Goal: Check status: Check status

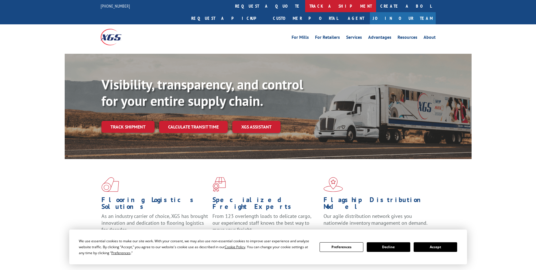
drag, startPoint x: 250, startPoint y: 3, endPoint x: 256, endPoint y: 12, distance: 10.3
click at [305, 4] on link "track a shipment" at bounding box center [340, 6] width 71 height 12
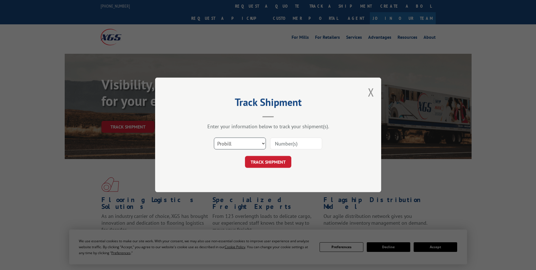
click at [249, 141] on select "Select category... Probill BOL PO" at bounding box center [240, 144] width 52 height 12
select select "bol"
click at [214, 138] on select "Select category... Probill BOL PO" at bounding box center [240, 144] width 52 height 12
click at [284, 145] on input at bounding box center [296, 144] width 52 height 12
paste input "6013257"
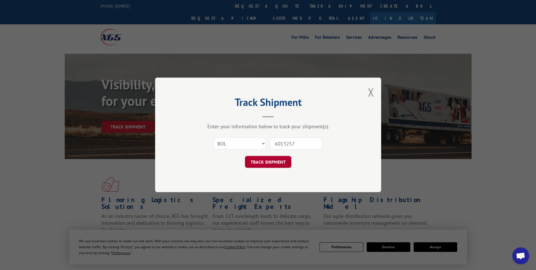
type input "6013257"
click at [285, 164] on button "TRACK SHIPMENT" at bounding box center [268, 162] width 46 height 12
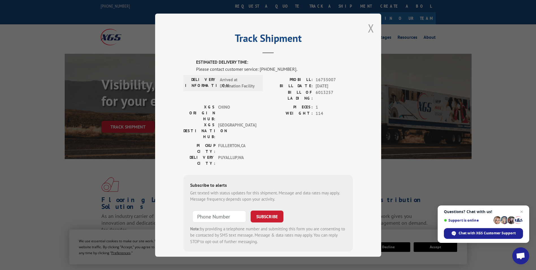
click at [370, 29] on button "Close modal" at bounding box center [371, 28] width 6 height 15
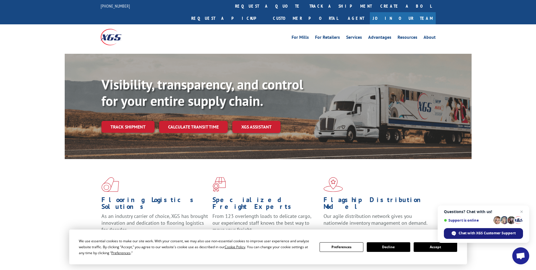
click at [469, 233] on span "Chat with XGS Customer Support" at bounding box center [487, 232] width 57 height 5
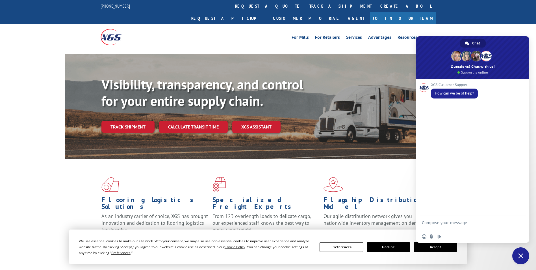
click at [443, 115] on div "XGS Customer Support How can we be of help?" at bounding box center [472, 147] width 113 height 137
click at [454, 226] on textarea "Compose your message..." at bounding box center [466, 225] width 89 height 10
paste textarea "6013257"
type textarea "Looking to see when bol# 6013257 will be arriving to the store please."
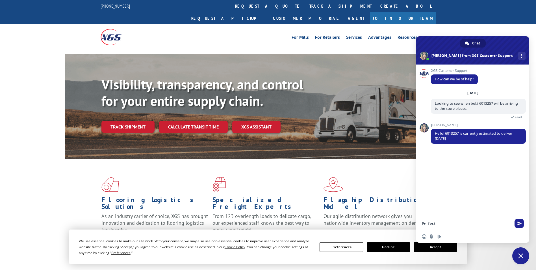
type textarea "Perfect!"
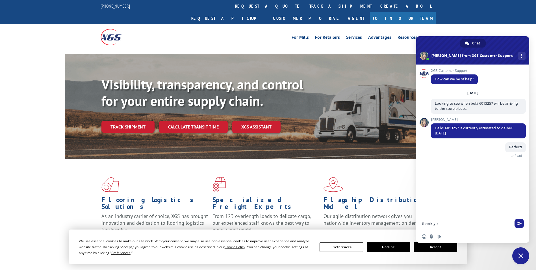
type textarea "thank you"
type textarea "have a great day"
drag, startPoint x: 435, startPoint y: 126, endPoint x: 462, endPoint y: 133, distance: 27.9
click at [462, 133] on span "Hello! 6013257 is currently estimated to deliver [DATE]" at bounding box center [478, 130] width 95 height 15
drag, startPoint x: 462, startPoint y: 133, endPoint x: 450, endPoint y: 129, distance: 13.0
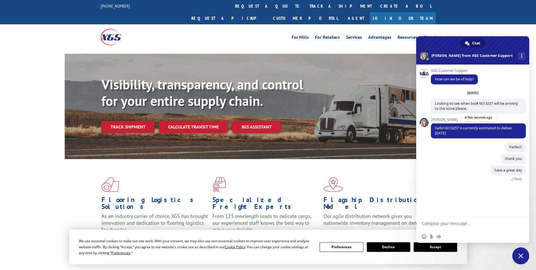
copy span "Hello! 6013257 is currently estimated to deliver [DATE]"
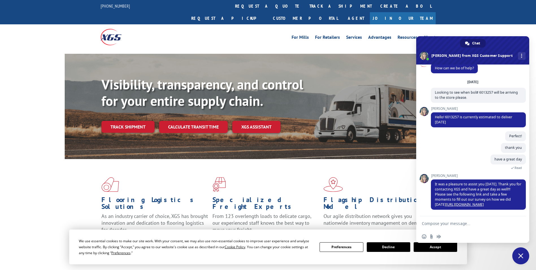
drag, startPoint x: 521, startPoint y: 256, endPoint x: 485, endPoint y: 247, distance: 37.7
click at [521, 256] on span "Close chat" at bounding box center [520, 255] width 5 height 5
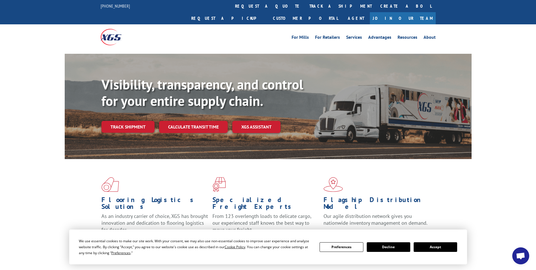
drag, startPoint x: 252, startPoint y: 5, endPoint x: 252, endPoint y: 9, distance: 4.8
click at [305, 5] on link "track a shipment" at bounding box center [340, 6] width 71 height 12
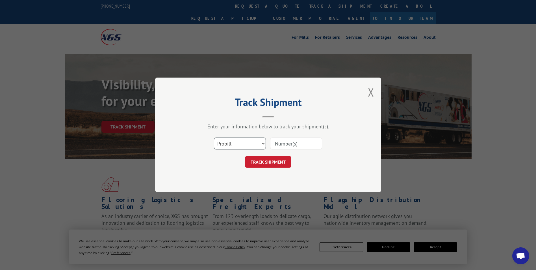
click at [235, 146] on select "Select category... Probill BOL PO" at bounding box center [240, 144] width 52 height 12
select select "po"
click at [214, 138] on select "Select category... Probill BOL PO" at bounding box center [240, 144] width 52 height 12
click at [280, 143] on input at bounding box center [296, 144] width 52 height 12
paste input "09533763"
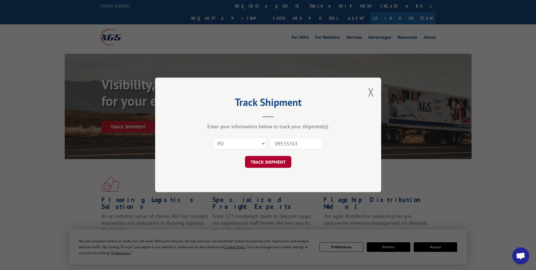
type input "09533763"
click at [279, 160] on button "TRACK SHIPMENT" at bounding box center [268, 162] width 46 height 12
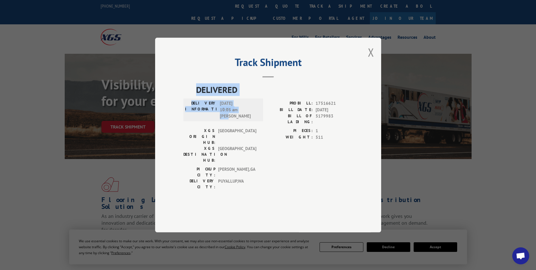
drag, startPoint x: 196, startPoint y: 106, endPoint x: 238, endPoint y: 131, distance: 48.7
click at [238, 131] on div "DELIVERED DELIVERY INFORMATION: [DATE] 10:05 am [PERSON_NAME]: 17516621 BILL DA…" at bounding box center [268, 137] width 170 height 109
drag, startPoint x: 238, startPoint y: 131, endPoint x: 228, endPoint y: 122, distance: 12.8
copy div "DELIVERED DELIVERY INFORMATION: [DATE] 10:05 am [PERSON_NAME]"
click at [374, 60] on button "Close modal" at bounding box center [371, 52] width 6 height 15
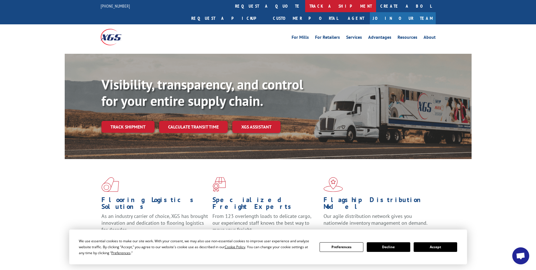
click at [305, 8] on link "track a shipment" at bounding box center [340, 6] width 71 height 12
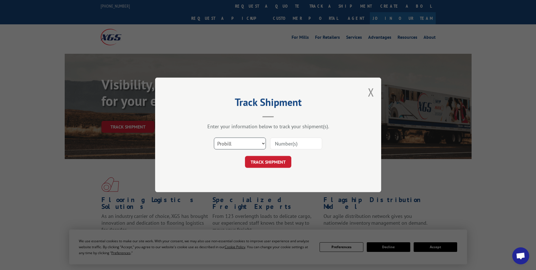
click at [229, 146] on select "Select category... Probill BOL PO" at bounding box center [240, 144] width 52 height 12
click at [214, 138] on select "Select category... Probill BOL PO" at bounding box center [240, 144] width 52 height 12
drag, startPoint x: 227, startPoint y: 146, endPoint x: 230, endPoint y: 150, distance: 4.5
click at [227, 146] on select "Select category... Probill BOL PO" at bounding box center [240, 144] width 52 height 12
select select "po"
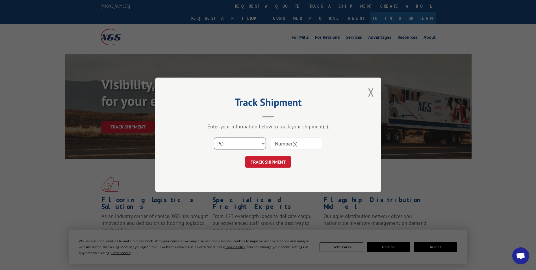
click at [214, 138] on select "Select category... Probill BOL PO" at bounding box center [240, 144] width 52 height 12
click at [284, 144] on input at bounding box center [296, 144] width 52 height 12
paste input "09533809"
type input "09533809"
click at [278, 164] on button "TRACK SHIPMENT" at bounding box center [268, 162] width 46 height 12
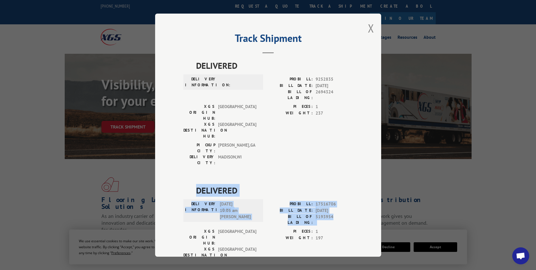
drag, startPoint x: 194, startPoint y: 154, endPoint x: 334, endPoint y: 184, distance: 143.6
click at [334, 184] on div "DELIVERED DELIVERY INFORMATION: [DATE] 10:05 am [PERSON_NAME]: 17516706 BILL DA…" at bounding box center [268, 238] width 170 height 109
drag, startPoint x: 334, startPoint y: 184, endPoint x: 317, endPoint y: 177, distance: 18.3
copy div "DELIVERED DELIVERY INFORMATION: [DATE] 10:05 am [PERSON_NAME]: 17516706 BILL DA…"
click at [371, 27] on button "Close modal" at bounding box center [371, 28] width 6 height 15
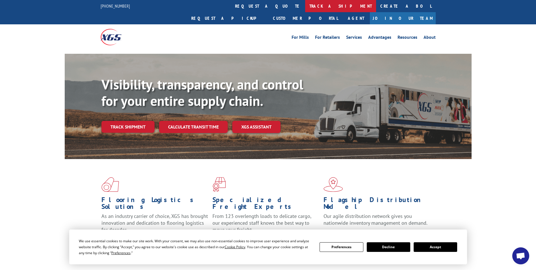
click at [305, 7] on link "track a shipment" at bounding box center [340, 6] width 71 height 12
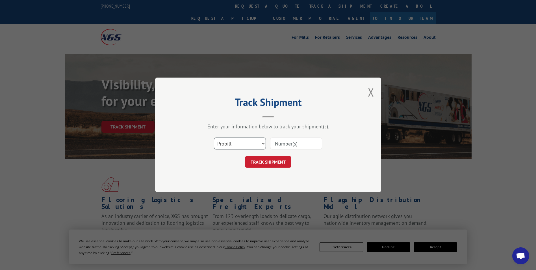
click at [247, 144] on select "Select category... Probill BOL PO" at bounding box center [240, 144] width 52 height 12
select select "po"
click at [214, 138] on select "Select category... Probill BOL PO" at bounding box center [240, 144] width 52 height 12
click at [274, 143] on input at bounding box center [296, 144] width 52 height 12
paste input "09533811"
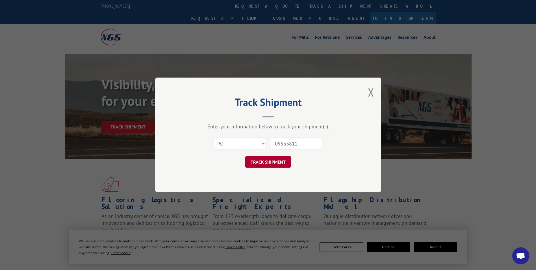
type input "09533811"
click at [270, 163] on button "TRACK SHIPMENT" at bounding box center [268, 162] width 46 height 12
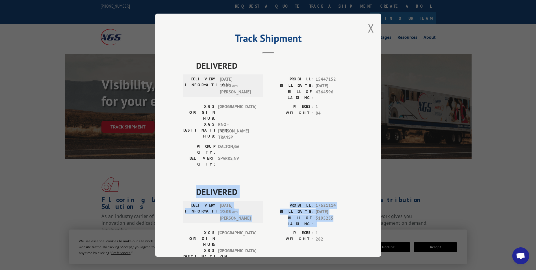
drag, startPoint x: 194, startPoint y: 157, endPoint x: 333, endPoint y: 186, distance: 141.1
click at [333, 186] on div "DELIVERED DELIVERY INFORMATION: [DATE] 10:05 am [PERSON_NAME]: 17521114 BILL DA…" at bounding box center [268, 239] width 170 height 109
click at [257, 202] on div "DELIVERY INFORMATION: [DATE] 10:05 am [PERSON_NAME]" at bounding box center [223, 211] width 76 height 19
drag, startPoint x: 193, startPoint y: 157, endPoint x: 332, endPoint y: 186, distance: 142.5
click at [332, 186] on div "DELIVERED DELIVERY INFORMATION: [DATE] 10:05 am [PERSON_NAME]: 17521114 BILL DA…" at bounding box center [268, 239] width 170 height 109
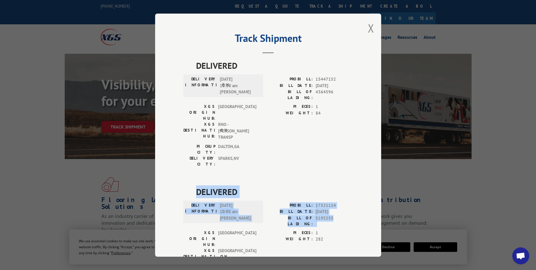
drag, startPoint x: 332, startPoint y: 186, endPoint x: 326, endPoint y: 185, distance: 6.6
copy div "DELIVERED DELIVERY INFORMATION: [DATE] 10:05 am [PERSON_NAME]: 17521114 BILL DA…"
